Goal: Navigation & Orientation: Go to known website

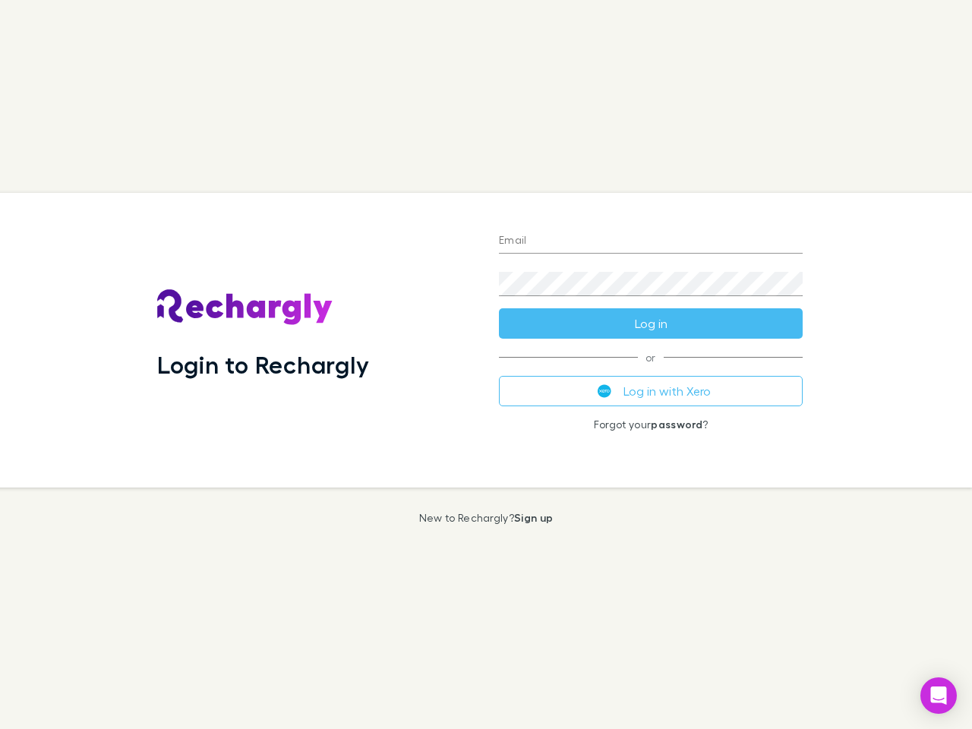
click at [486, 365] on div "Login to Rechargly" at bounding box center [316, 340] width 342 height 295
click at [651, 242] on input "Email" at bounding box center [651, 241] width 304 height 24
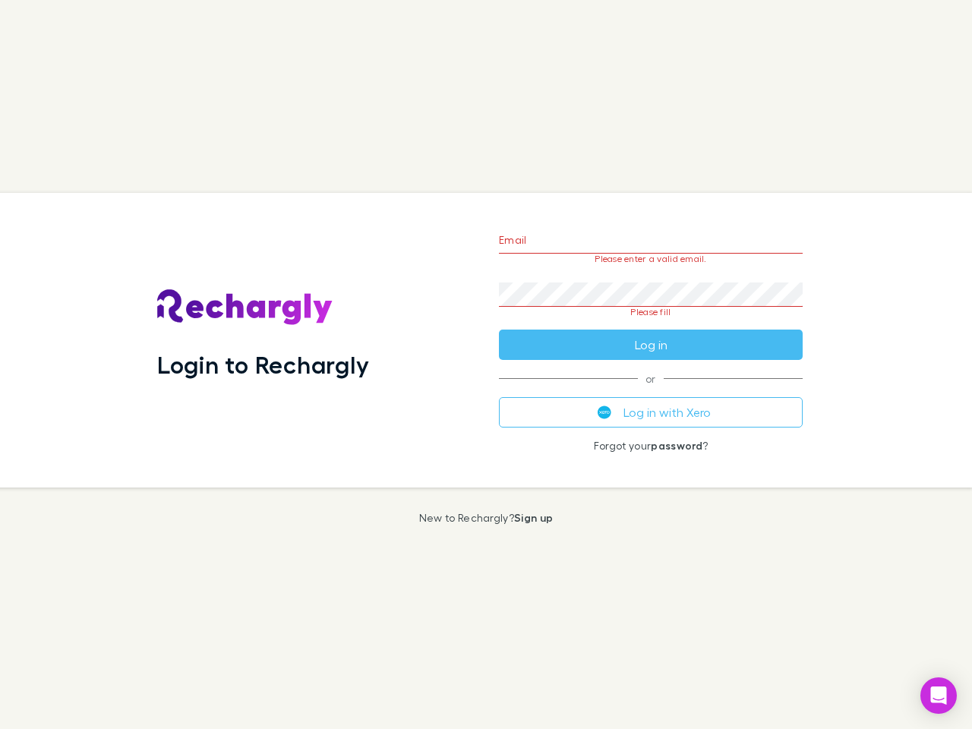
click at [651, 324] on form "Email Please enter a valid email. Password Please fill Log in" at bounding box center [651, 288] width 304 height 143
click at [651, 391] on div "Email Please enter a valid email. Password Please fill Log in or Log in with Xe…" at bounding box center [651, 340] width 328 height 295
click at [939, 696] on icon "Open Intercom Messenger" at bounding box center [939, 696] width 16 height 18
